Goal: Task Accomplishment & Management: Manage account settings

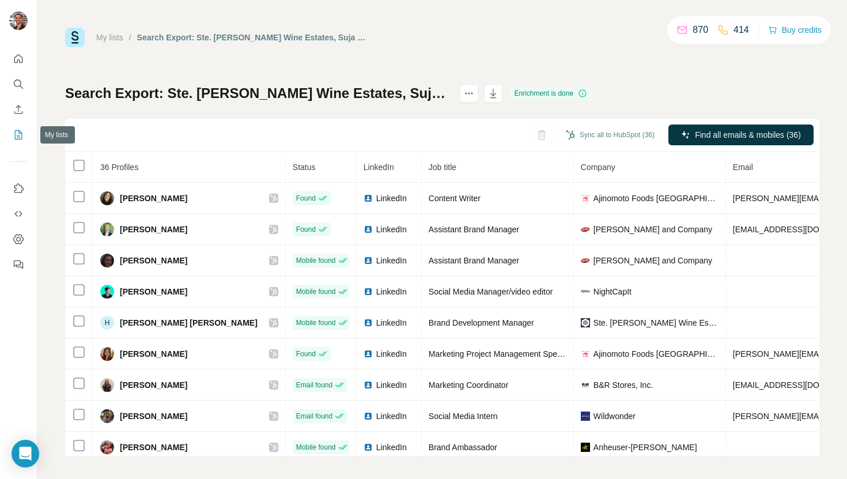
click at [15, 136] on icon "My lists" at bounding box center [18, 134] width 7 height 9
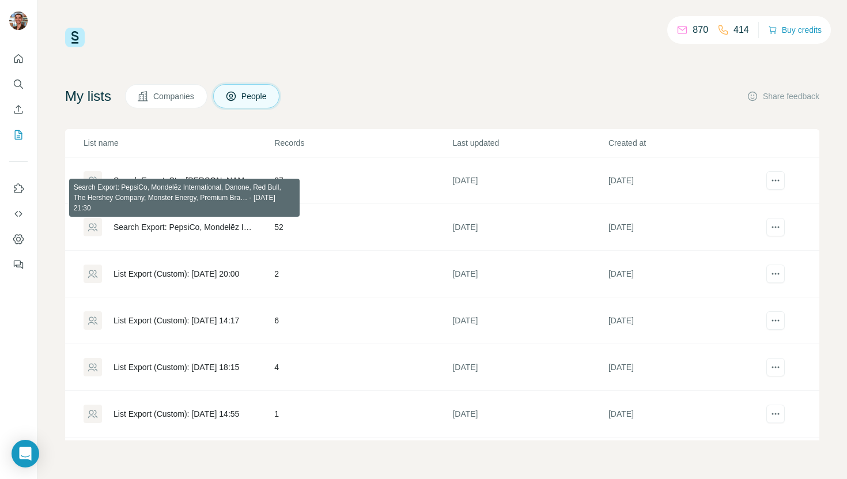
click at [187, 227] on div "Search Export: PepsiCo, Mondelēz International, Danone, Red Bull, The Hershey C…" at bounding box center [184, 227] width 141 height 12
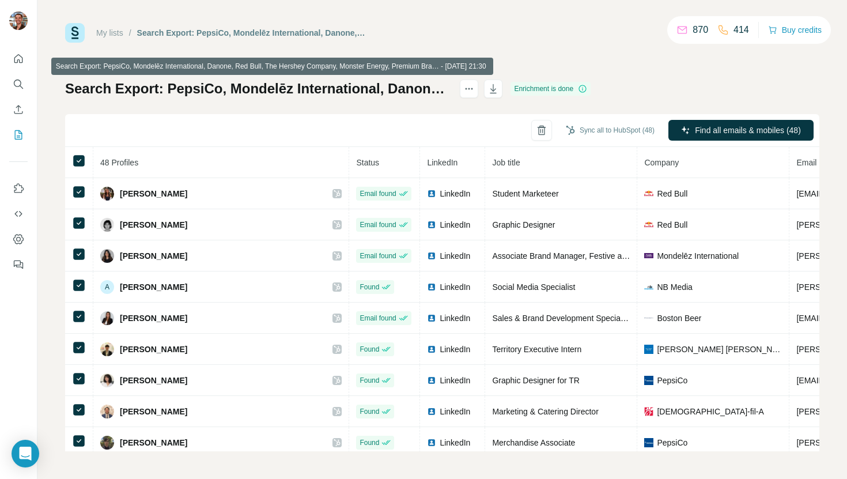
click at [450, 88] on h1 "Search Export: PepsiCo, Mondelēz International, Danone, Red Bull, The Hershey C…" at bounding box center [257, 89] width 384 height 18
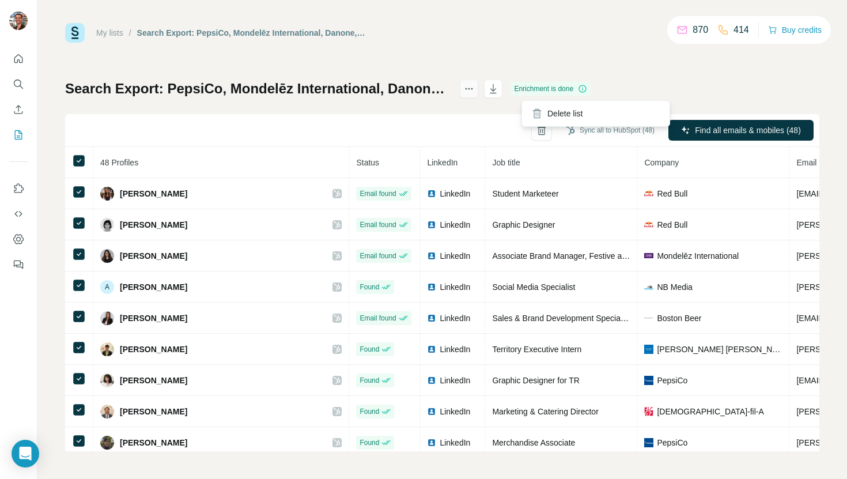
click at [475, 89] on icon "actions" at bounding box center [469, 89] width 12 height 12
click at [469, 37] on div "My lists / Search Export: PepsiCo, Mondelēz International, Danone, Red Bull, Th…" at bounding box center [442, 33] width 754 height 20
click at [17, 108] on icon "Enrich CSV" at bounding box center [19, 110] width 12 height 12
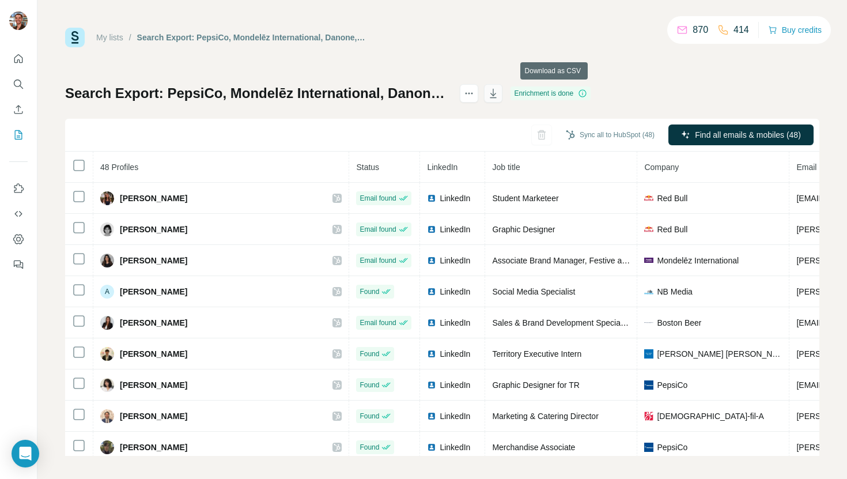
click at [499, 92] on icon "button" at bounding box center [494, 94] width 12 height 12
click at [18, 134] on icon "My lists" at bounding box center [19, 135] width 12 height 12
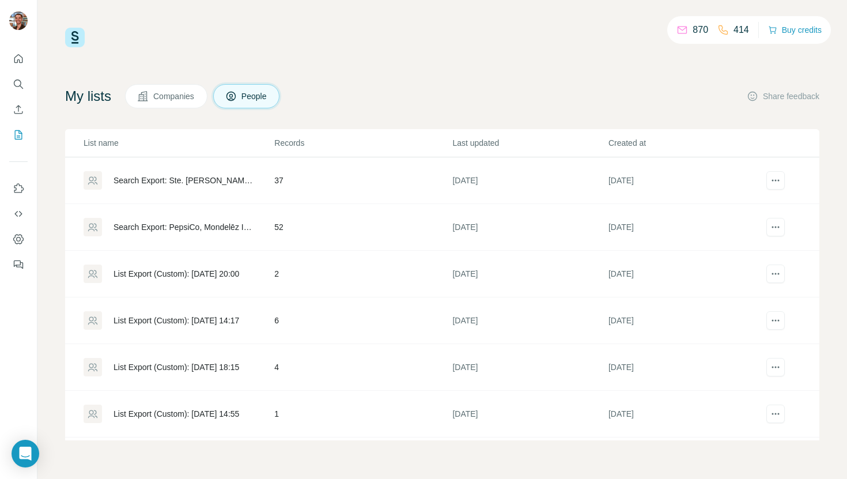
click at [211, 180] on div "Search Export: Ste. [PERSON_NAME] Wine Estates, Suja Life, GoodSport Nutrition,…" at bounding box center [184, 181] width 141 height 12
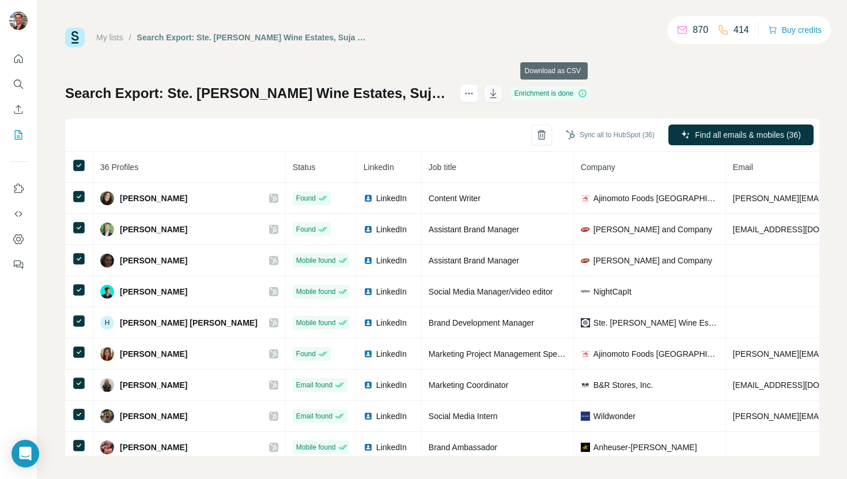
click at [499, 94] on icon "button" at bounding box center [494, 94] width 12 height 12
